Goal: Find specific page/section: Find specific page/section

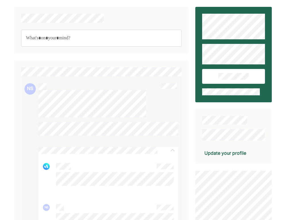
scroll to position [530, 0]
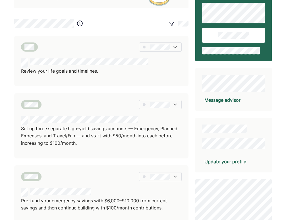
scroll to position [45, 0]
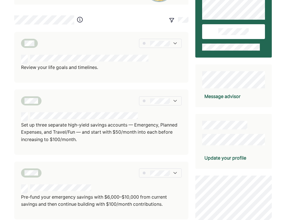
click at [82, 39] on div at bounding box center [101, 43] width 161 height 9
